Goal: Information Seeking & Learning: Learn about a topic

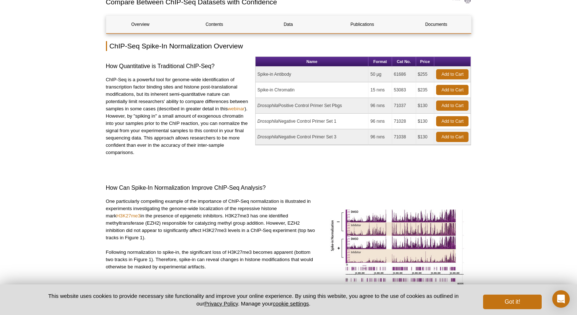
scroll to position [70, 0]
click at [520, 295] on button "Got it!" at bounding box center [512, 301] width 58 height 15
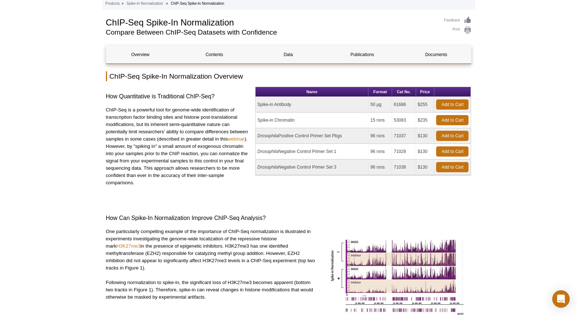
scroll to position [0, 0]
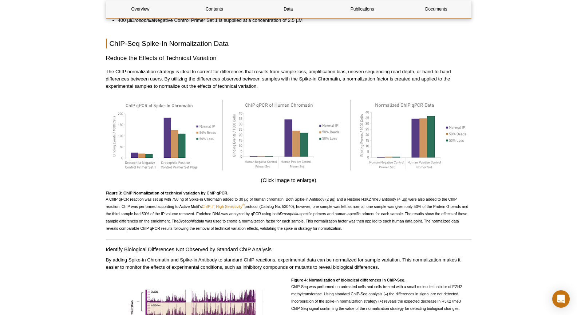
scroll to position [1128, 0]
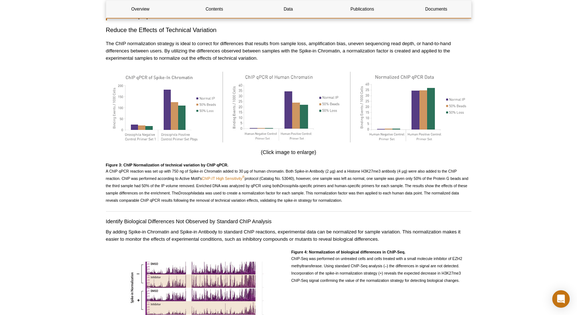
scroll to position [1645, 0]
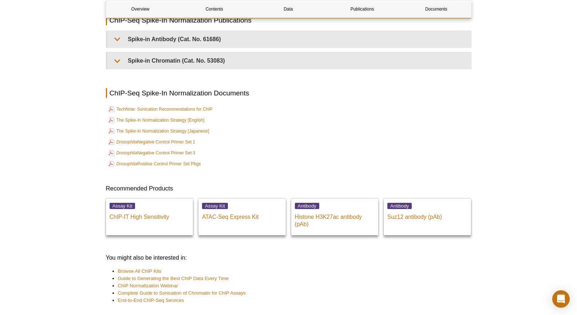
click at [246, 148] on td "Drosophila Negative Control Primer Set 3" at bounding box center [289, 153] width 364 height 10
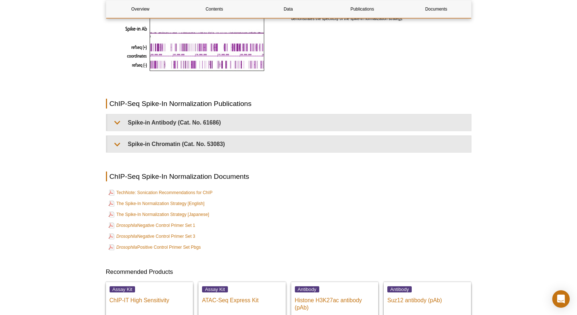
scroll to position [1665, 0]
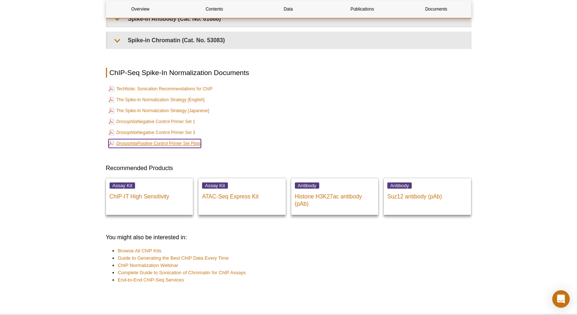
click at [193, 139] on link "Drosophila Positive Control Primer Set Pbgs" at bounding box center [154, 143] width 92 height 9
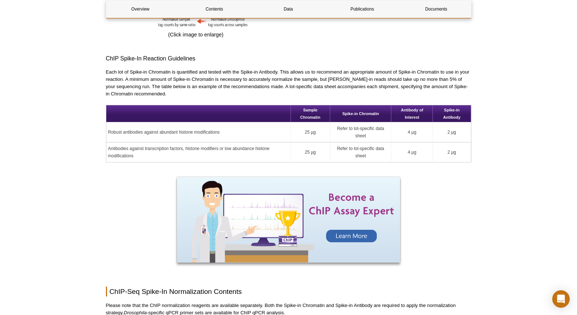
scroll to position [728, 0]
click at [382, 131] on td "Refer to lot-specific data sheet" at bounding box center [360, 132] width 61 height 20
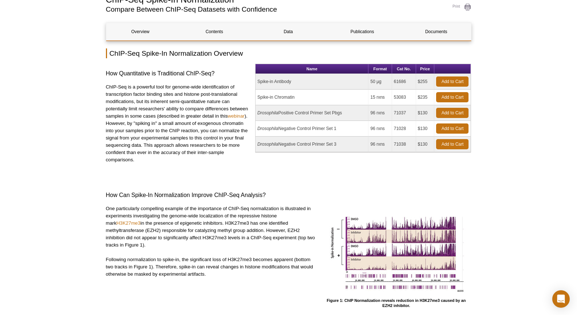
scroll to position [66, 0]
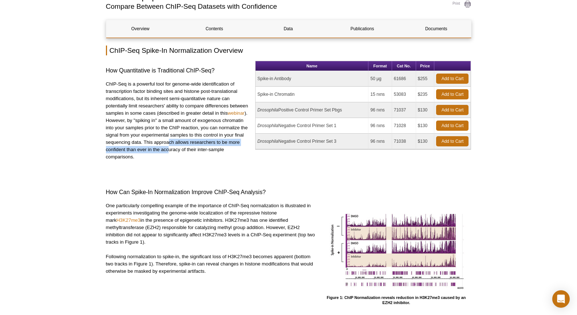
click at [168, 147] on p "ChIP-Seq is a powerful tool for genome-wide identification of transcription fac…" at bounding box center [178, 120] width 144 height 80
click at [165, 164] on div "How Quantitative is Traditional ChIP-Seq? ChIP-Seq is a powerful tool for genom…" at bounding box center [178, 114] width 144 height 107
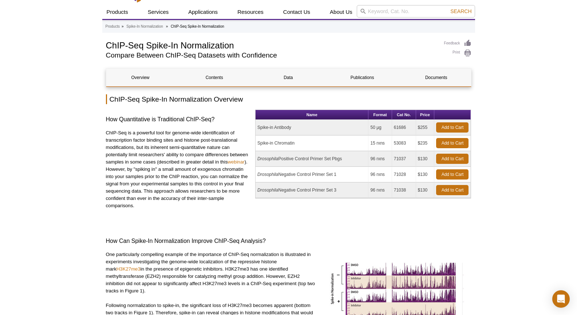
scroll to position [0, 0]
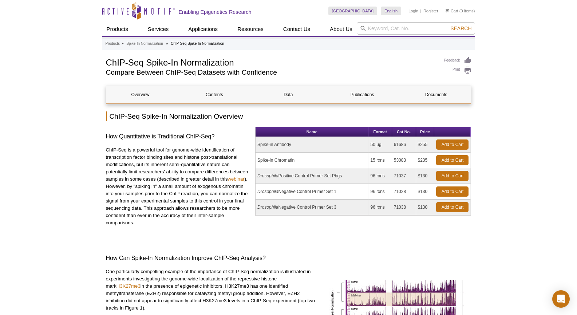
click at [177, 150] on p "ChIP-Seq is a powerful tool for genome-wide identification of transcription fac…" at bounding box center [178, 186] width 144 height 80
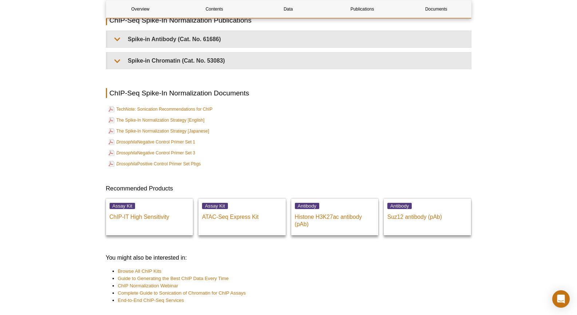
scroll to position [1652, 0]
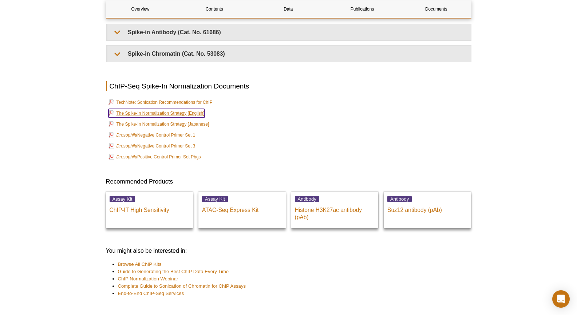
click at [180, 109] on link "The Spike-In Normalization Strategy [English]" at bounding box center [156, 113] width 96 height 9
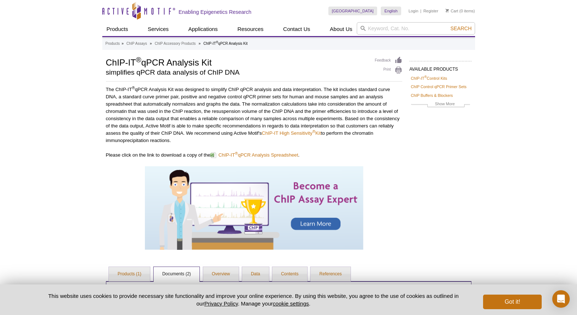
scroll to position [83, 0]
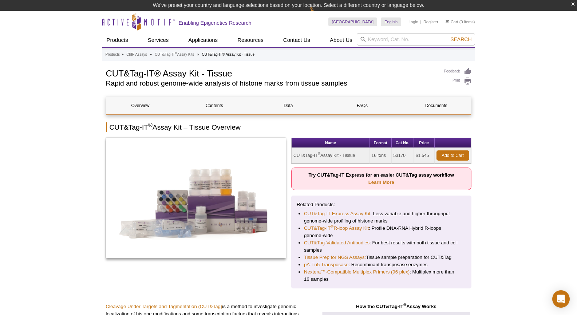
scroll to position [36, 0]
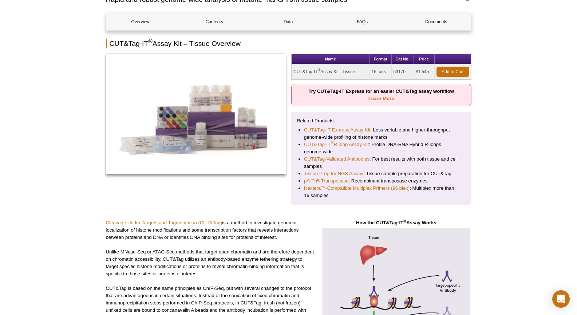
scroll to position [0, 0]
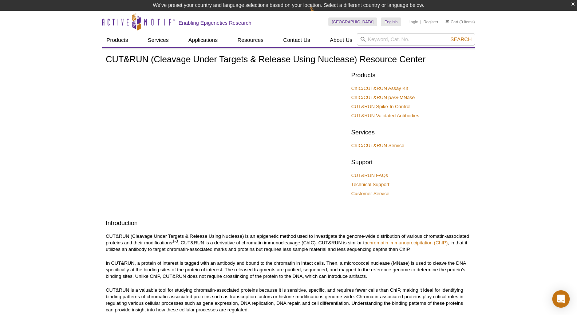
click at [445, 106] on li "CUT&RUN Spike-In Control" at bounding box center [407, 106] width 113 height 7
click at [404, 85] on link "ChIC/CUT&RUN Assay Kit" at bounding box center [379, 88] width 57 height 7
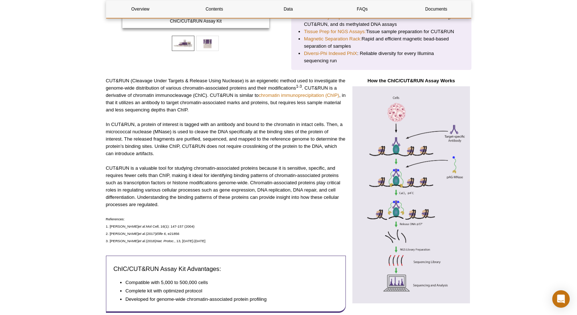
scroll to position [218, 0]
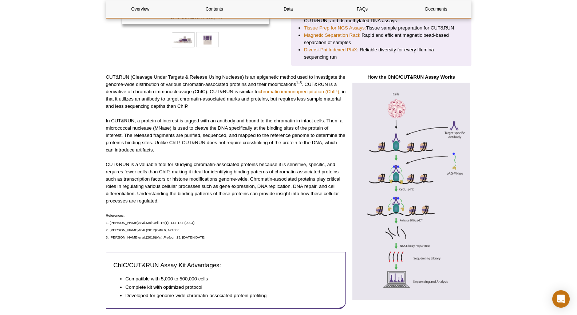
click at [211, 124] on p "In CUT&RUN, a protein of interest is tagged with an antibody and bound to the c…" at bounding box center [226, 135] width 240 height 36
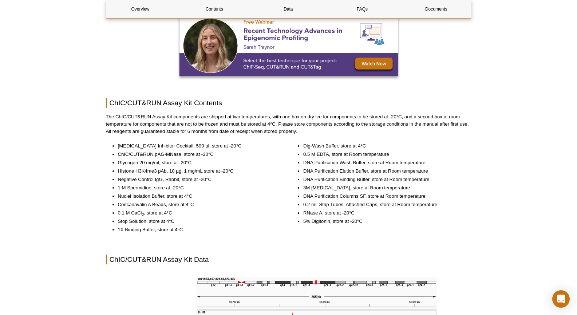
scroll to position [240, 0]
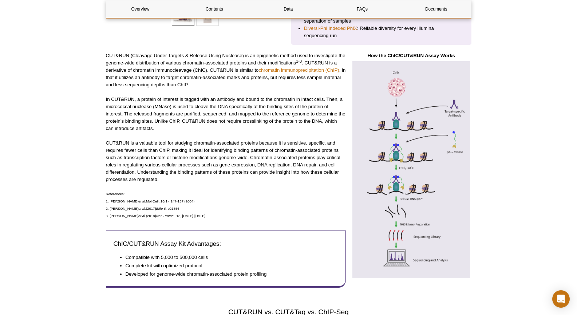
click at [238, 184] on div "CUT&RUN (Cleavage Under Targets & Release Using Nuclease) is an epigenetic meth…" at bounding box center [226, 173] width 240 height 242
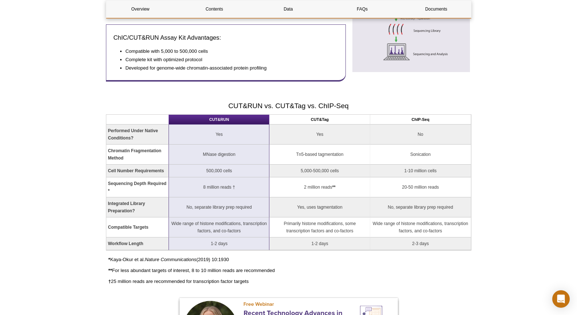
scroll to position [458, 0]
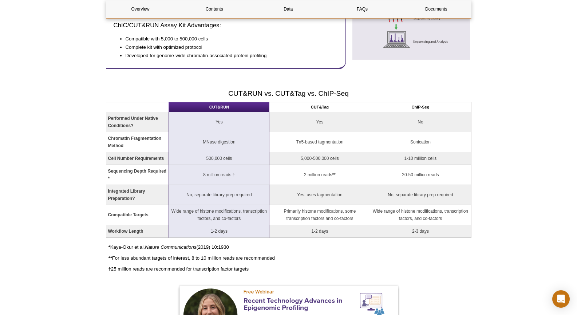
click at [239, 156] on td "500,000 cells" at bounding box center [219, 158] width 100 height 13
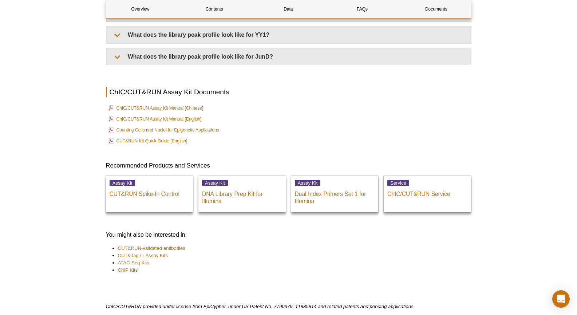
scroll to position [2423, 0]
click at [168, 119] on link "ChIC/CUT&RUN Assay Kit Manual [English]" at bounding box center [154, 119] width 93 height 9
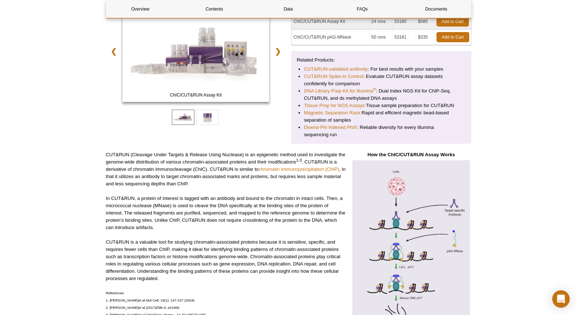
scroll to position [182, 0]
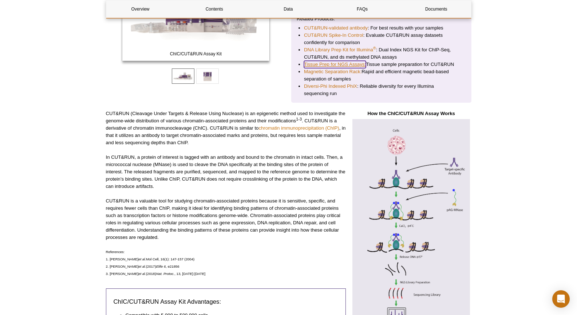
click at [341, 63] on link "Tissue Prep for NGS Assays:" at bounding box center [335, 64] width 62 height 7
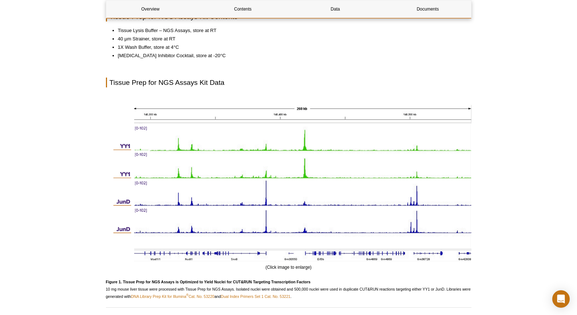
scroll to position [400, 0]
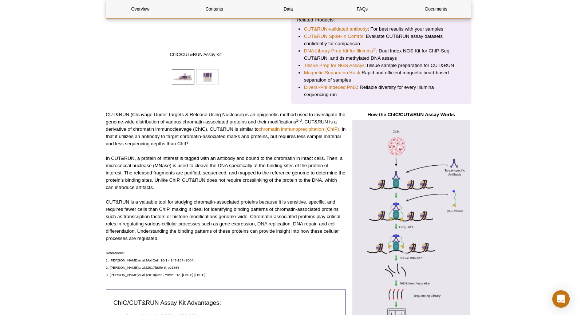
click at [285, 165] on p "In CUT&RUN, a protein of interest is tagged with an antibody and bound to the c…" at bounding box center [226, 173] width 240 height 36
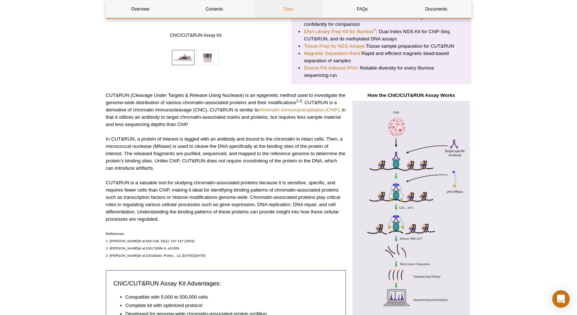
scroll to position [200, 0]
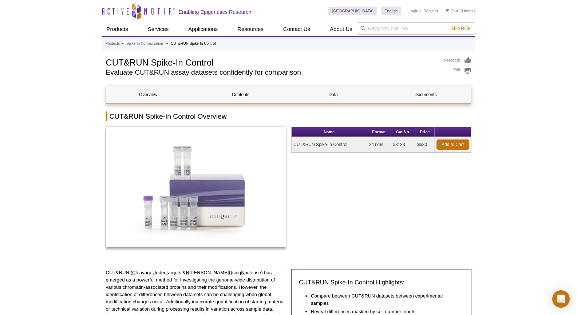
drag, startPoint x: 521, startPoint y: 88, endPoint x: 508, endPoint y: 60, distance: 31.6
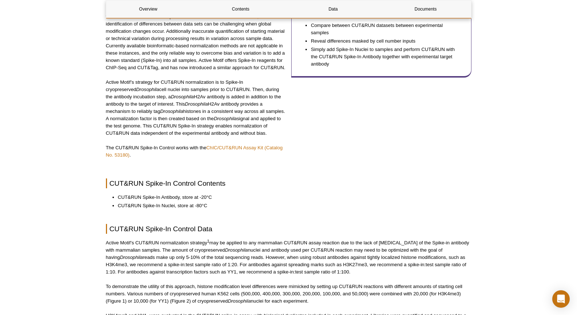
scroll to position [291, 0]
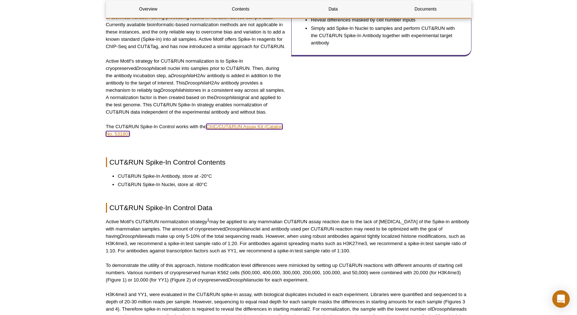
click at [267, 126] on link "ChIC/CUT&RUN Assay Kit (Catalog No. 53180)" at bounding box center [194, 130] width 177 height 13
